Goal: Navigation & Orientation: Find specific page/section

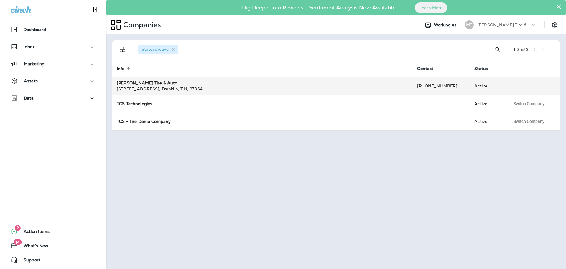
click at [154, 82] on strong "[PERSON_NAME] Tire & Auto" at bounding box center [147, 82] width 61 height 5
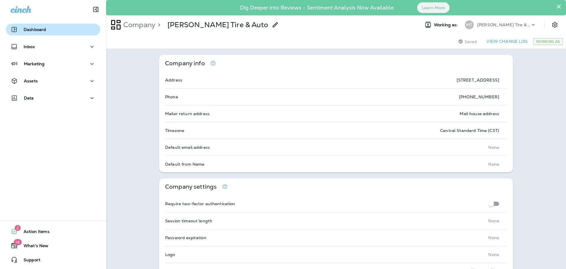
click at [32, 29] on p "Dashboard" at bounding box center [35, 29] width 22 height 5
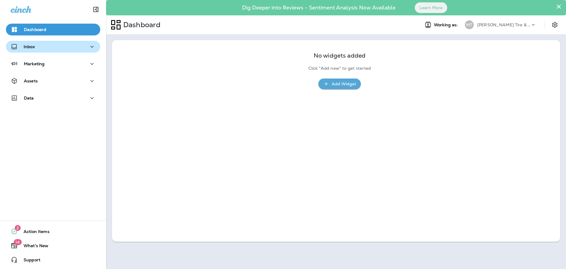
click at [32, 52] on button "Inbox" at bounding box center [53, 47] width 94 height 12
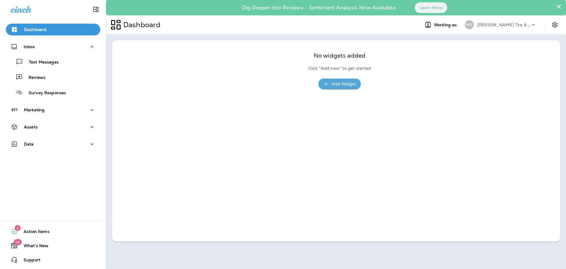
click at [559, 6] on button "×" at bounding box center [559, 6] width 6 height 9
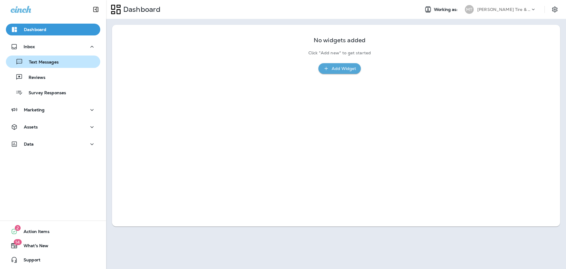
click at [47, 61] on p "Text Messages" at bounding box center [41, 63] width 36 height 6
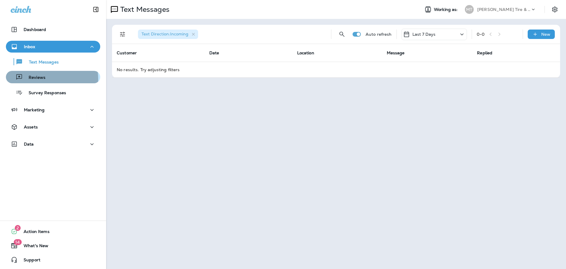
click at [40, 79] on p "Reviews" at bounding box center [34, 78] width 23 height 6
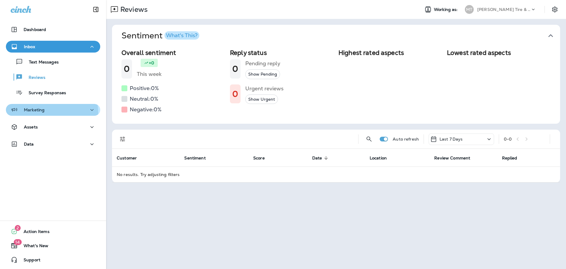
click at [39, 113] on div "Marketing" at bounding box center [28, 109] width 34 height 7
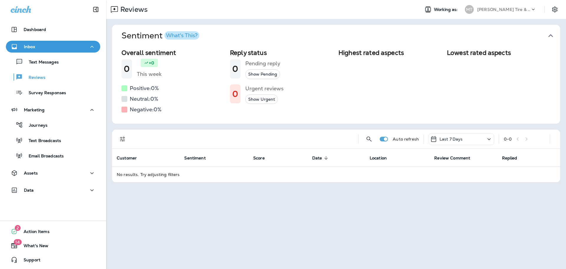
click at [184, 40] on h1 "Sentiment What's This?" at bounding box center [160, 36] width 78 height 10
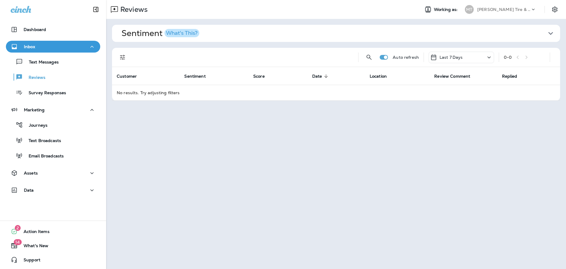
click at [185, 33] on div "What's This?" at bounding box center [182, 32] width 32 height 5
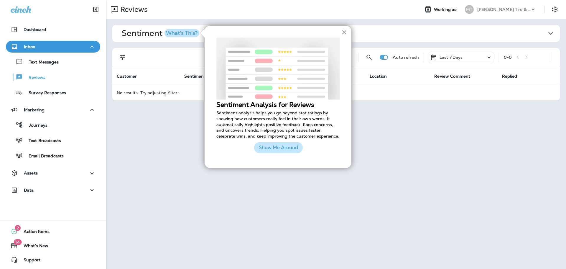
click at [273, 151] on button "Show Me Around" at bounding box center [278, 147] width 49 height 11
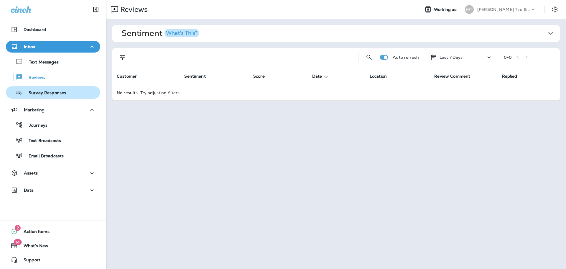
click at [40, 94] on p "Survey Responses" at bounding box center [44, 93] width 43 height 6
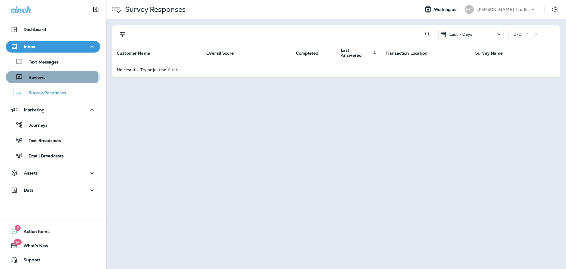
click at [36, 80] on p "Reviews" at bounding box center [34, 78] width 23 height 6
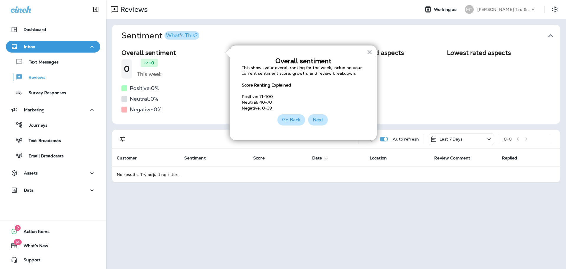
click at [319, 122] on button "Next" at bounding box center [318, 119] width 20 height 11
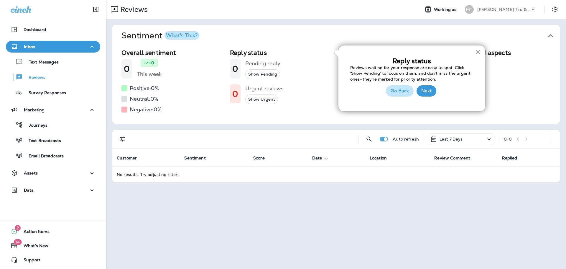
click at [259, 74] on button "Show Pending" at bounding box center [262, 74] width 35 height 10
click at [270, 100] on button "Show Urgent" at bounding box center [261, 99] width 33 height 10
click at [425, 92] on button "Next" at bounding box center [427, 90] width 20 height 11
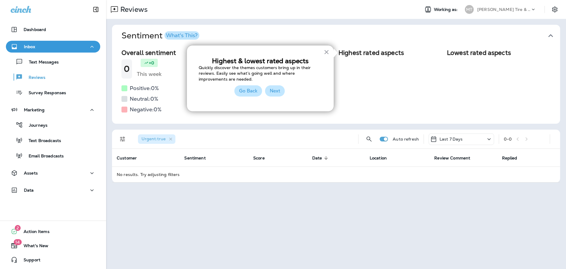
click at [273, 90] on button "Next" at bounding box center [275, 90] width 20 height 11
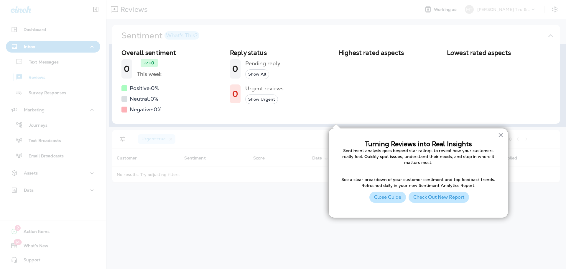
click at [435, 198] on button "Check Out New Report" at bounding box center [439, 196] width 60 height 11
click at [501, 135] on button "×" at bounding box center [501, 134] width 6 height 9
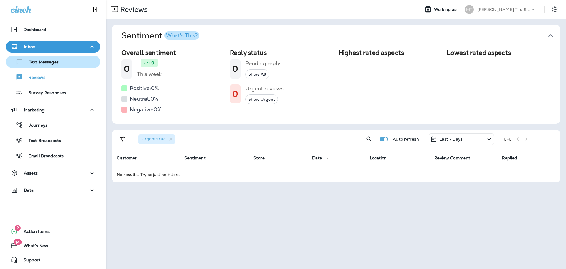
click at [47, 60] on p "Text Messages" at bounding box center [41, 63] width 36 height 6
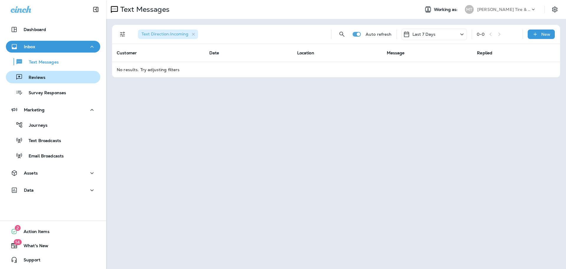
click at [37, 77] on p "Reviews" at bounding box center [34, 78] width 23 height 6
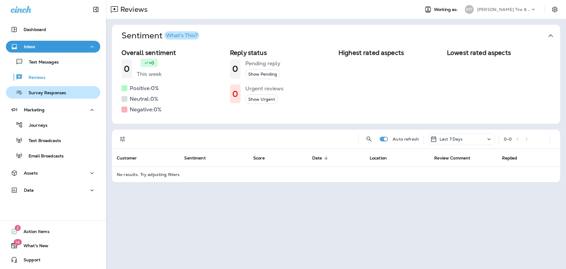
click at [43, 91] on p "Survey Responses" at bounding box center [44, 93] width 43 height 6
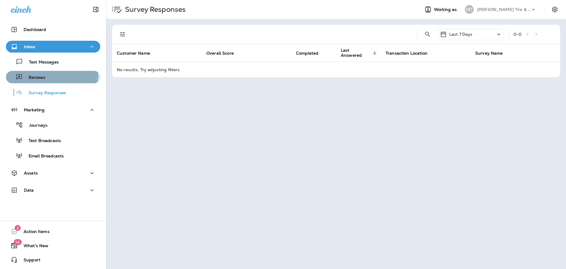
click at [40, 75] on p "Reviews" at bounding box center [34, 78] width 23 height 6
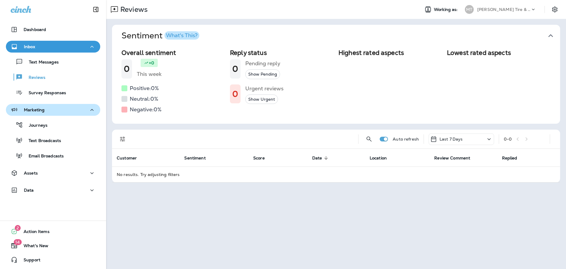
click at [38, 111] on p "Marketing" at bounding box center [34, 109] width 21 height 5
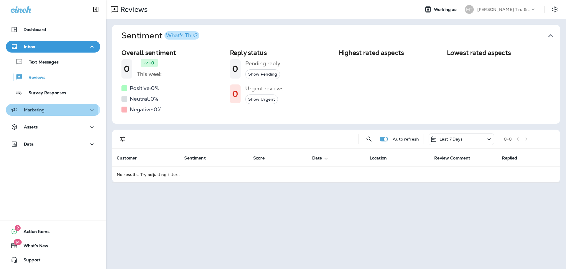
click at [38, 111] on p "Marketing" at bounding box center [34, 109] width 21 height 5
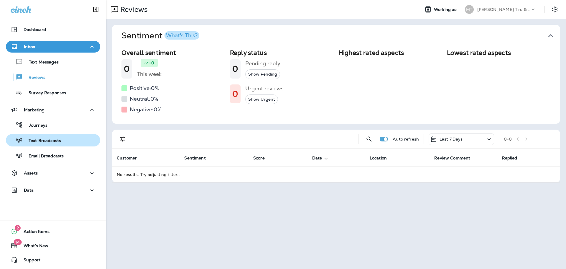
click at [41, 142] on p "Text Broadcasts" at bounding box center [42, 141] width 38 height 6
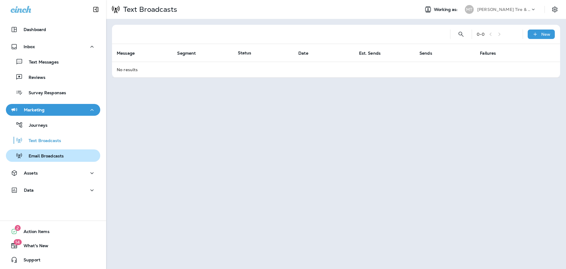
click at [45, 154] on p "Email Broadcasts" at bounding box center [43, 156] width 41 height 6
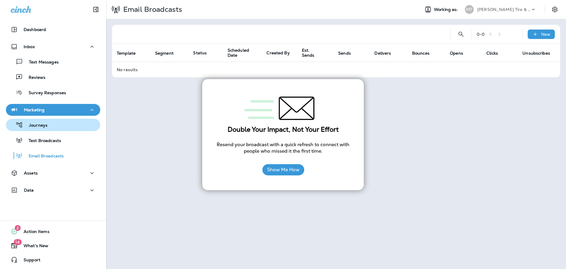
click at [34, 124] on p "Journeys" at bounding box center [35, 126] width 24 height 6
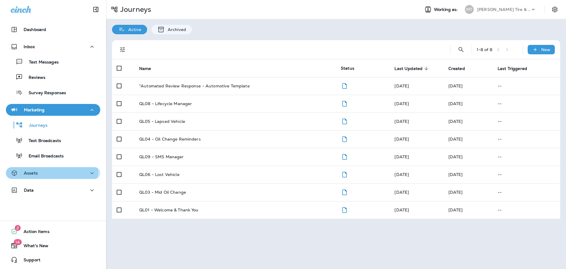
click at [43, 171] on div "Assets" at bounding box center [53, 172] width 85 height 7
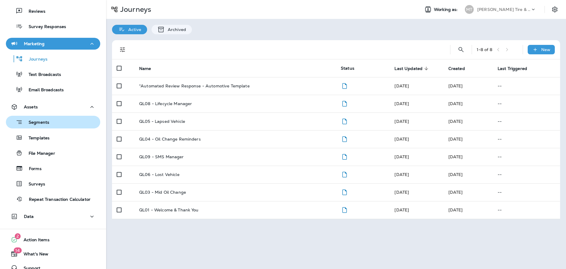
scroll to position [74, 0]
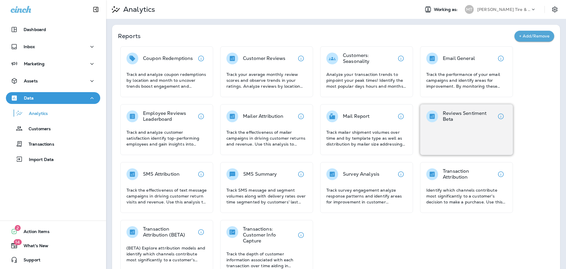
click at [474, 131] on div "Reviews Sentiment Beta" at bounding box center [466, 129] width 93 height 51
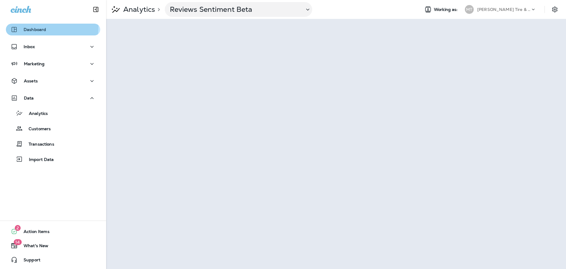
click at [30, 25] on button "Dashboard" at bounding box center [53, 30] width 94 height 12
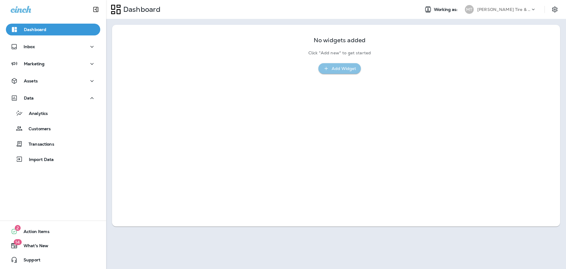
click at [338, 68] on div "Add Widget" at bounding box center [344, 68] width 24 height 7
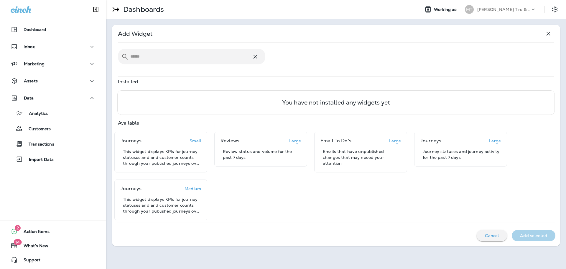
click at [491, 236] on p "Cancel" at bounding box center [492, 235] width 14 height 5
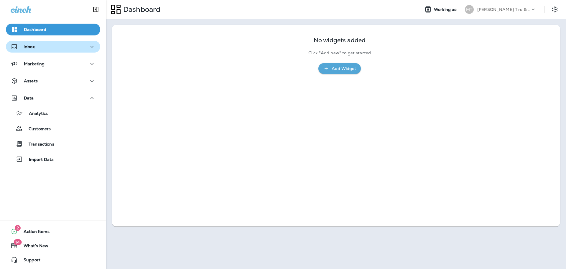
click at [27, 47] on p "Inbox" at bounding box center [29, 46] width 11 height 5
